Goal: Navigation & Orientation: Find specific page/section

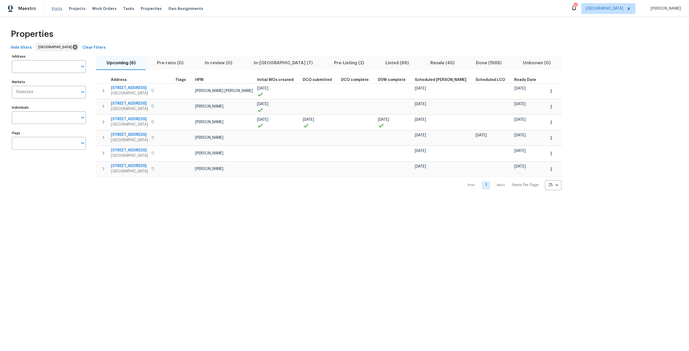
click at [56, 9] on span "Visits" at bounding box center [56, 8] width 11 height 5
